Goal: Task Accomplishment & Management: Use online tool/utility

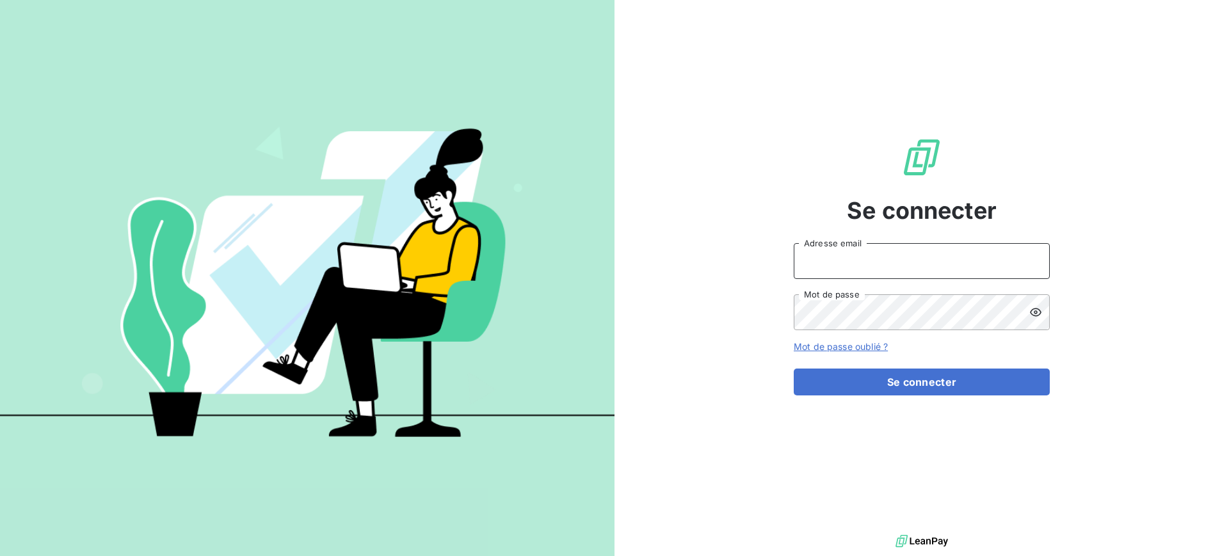
click at [880, 262] on input "Adresse email" at bounding box center [922, 261] width 256 height 36
type input "[PERSON_NAME][EMAIL_ADDRESS][DOMAIN_NAME]"
click at [1037, 314] on icon at bounding box center [1035, 312] width 13 height 13
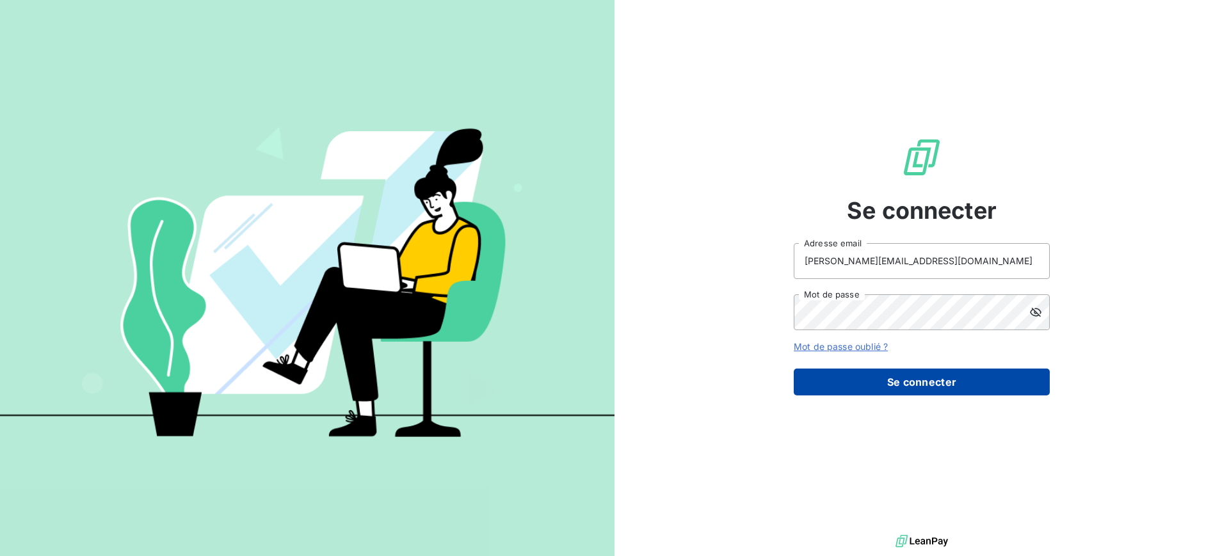
click at [902, 383] on button "Se connecter" at bounding box center [922, 382] width 256 height 27
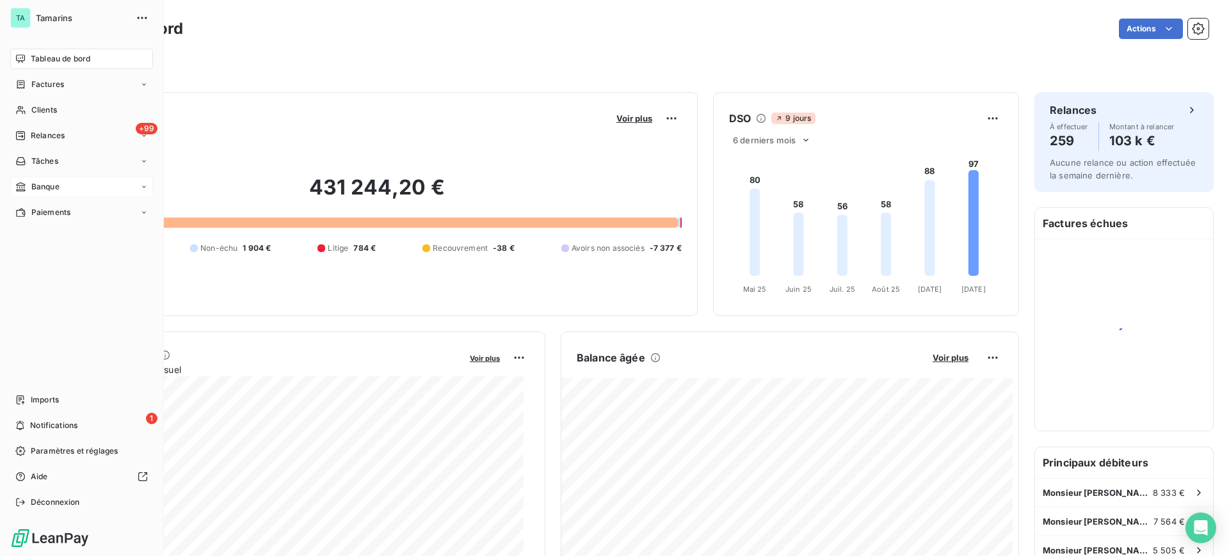
click at [62, 189] on div "Banque" at bounding box center [81, 187] width 143 height 20
click at [79, 211] on span "Opérations à associer" at bounding box center [71, 213] width 81 height 12
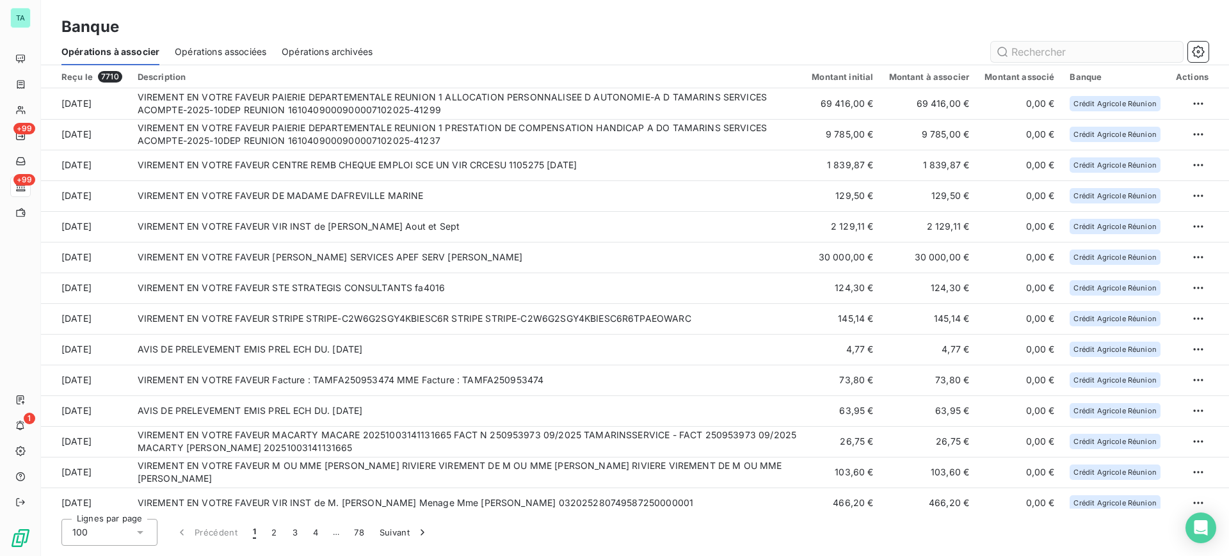
click at [1018, 51] on input "text" at bounding box center [1087, 52] width 192 height 20
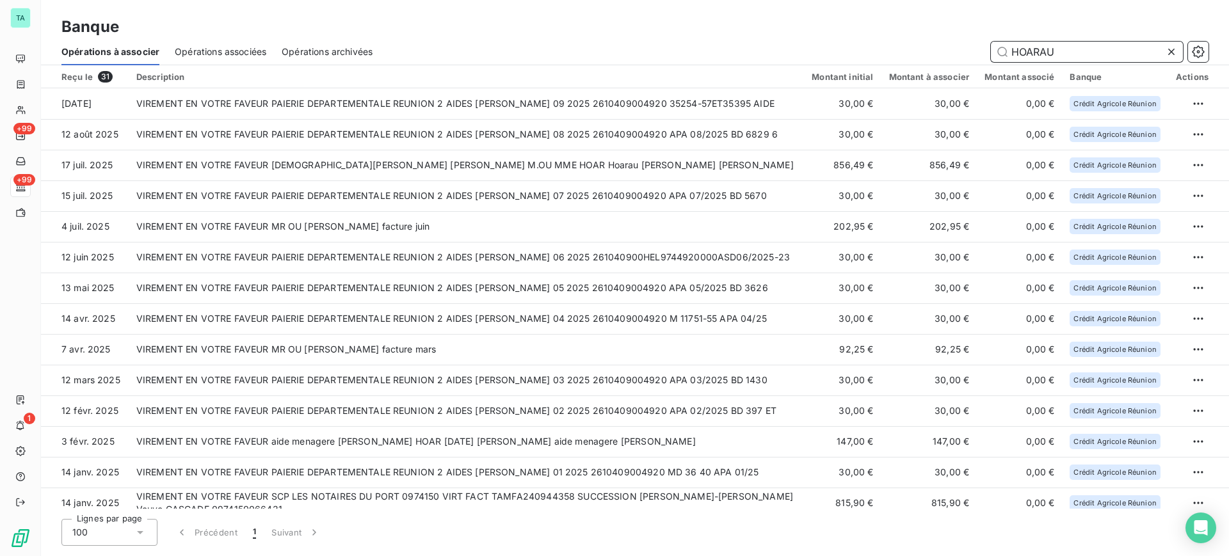
click at [1043, 50] on input "HOARAU" at bounding box center [1087, 52] width 192 height 20
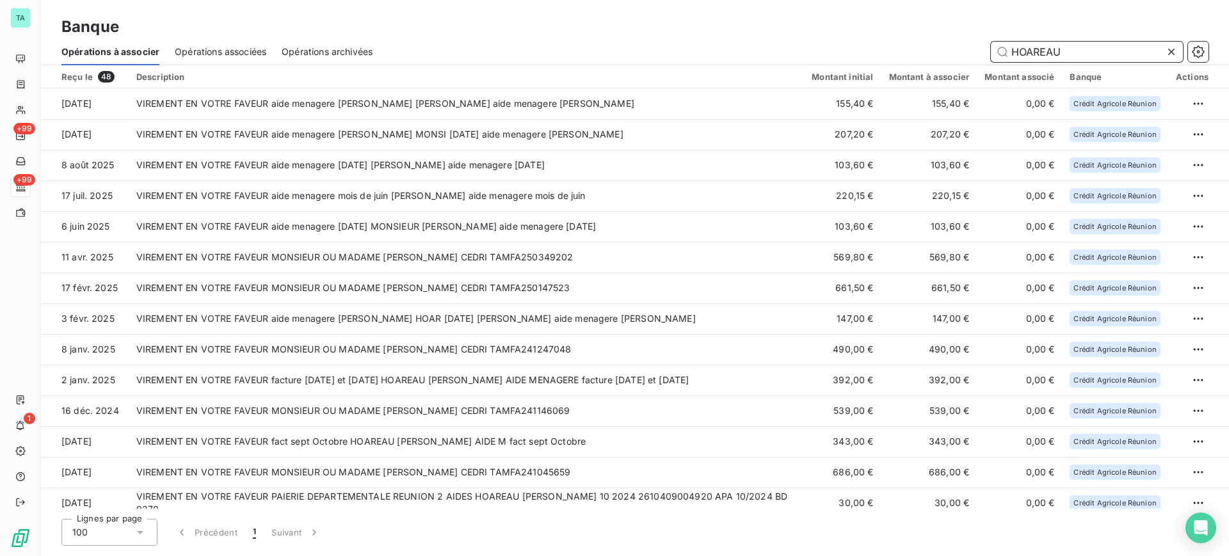
click at [1011, 51] on input "HOAREAU" at bounding box center [1087, 52] width 192 height 20
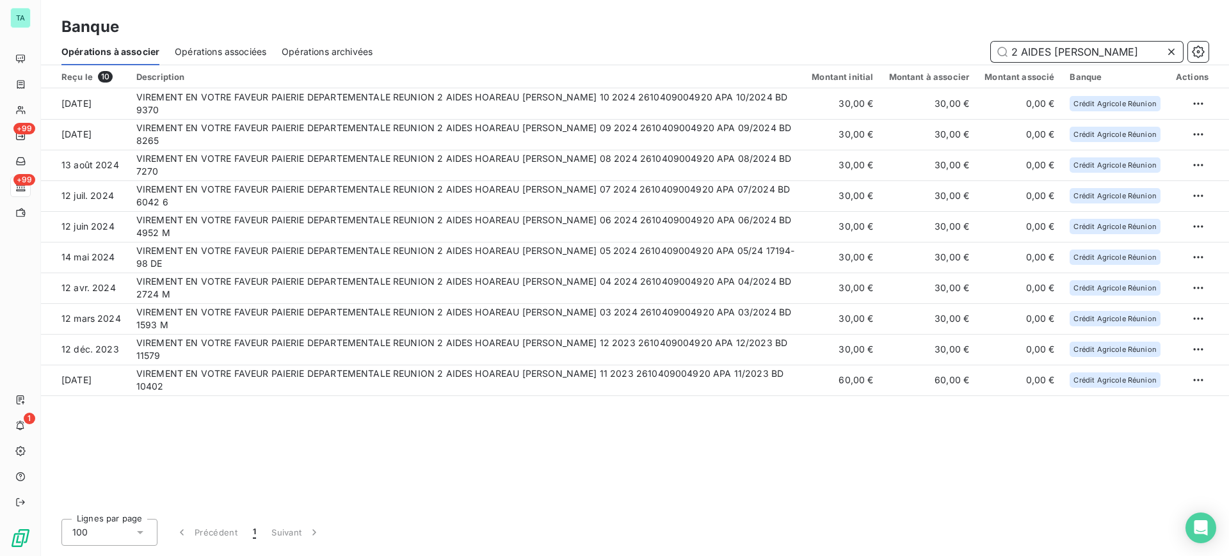
type input "2 AIDES [PERSON_NAME]"
drag, startPoint x: 1112, startPoint y: 54, endPoint x: 993, endPoint y: 48, distance: 119.2
click at [993, 48] on input "2 AIDES [PERSON_NAME]" at bounding box center [1087, 52] width 192 height 20
